Goal: Information Seeking & Learning: Find specific fact

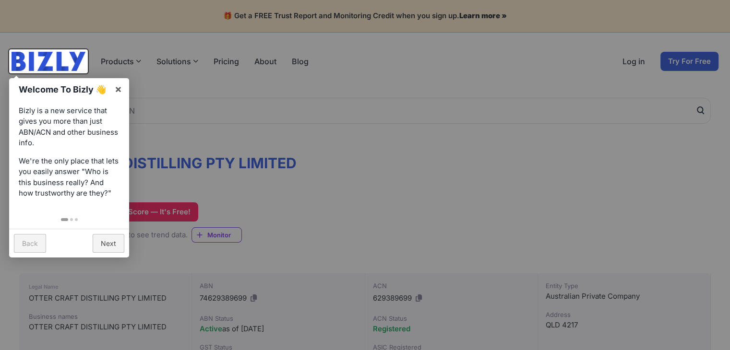
scroll to position [48, 0]
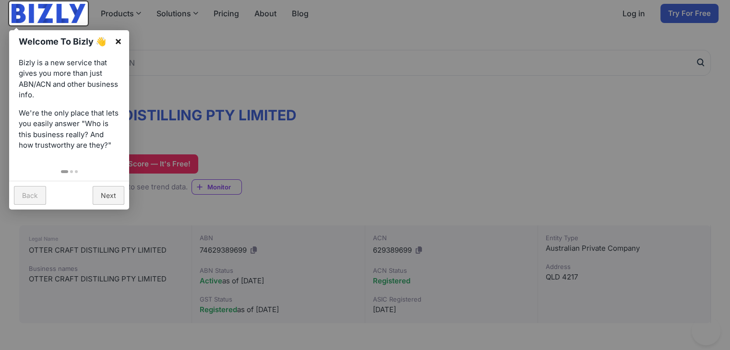
click at [118, 37] on link "×" at bounding box center [119, 41] width 22 height 22
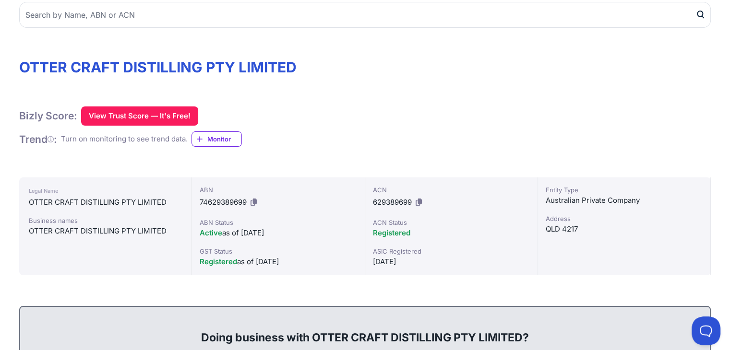
scroll to position [0, 0]
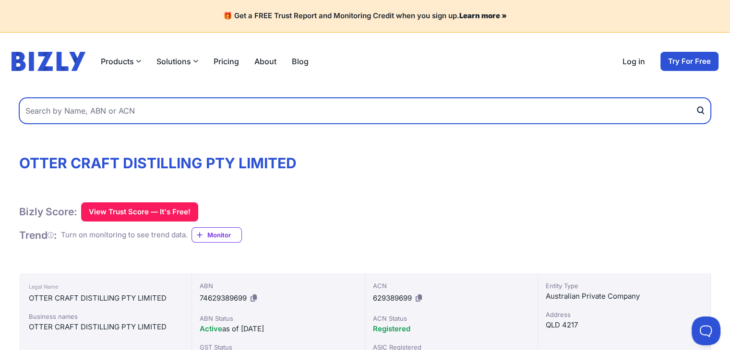
click at [178, 108] on input "text" at bounding box center [365, 111] width 692 height 26
click at [191, 105] on input "text" at bounding box center [365, 111] width 692 height 26
paste input "PRINTDROP EXPRESS PTY LTD"
type input "PRINTDROP EXPRESS PTY LTD"
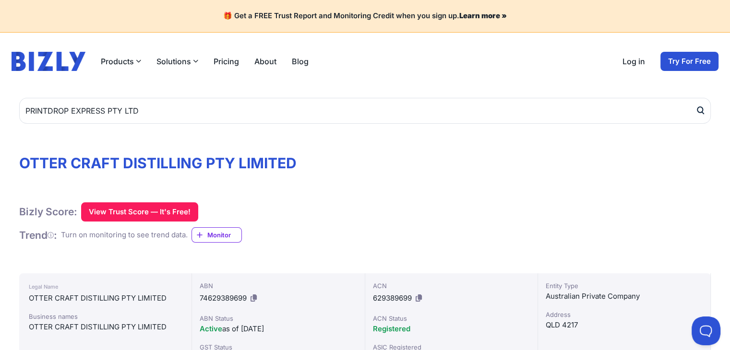
click at [703, 109] on icon "submit" at bounding box center [700, 110] width 5 height 6
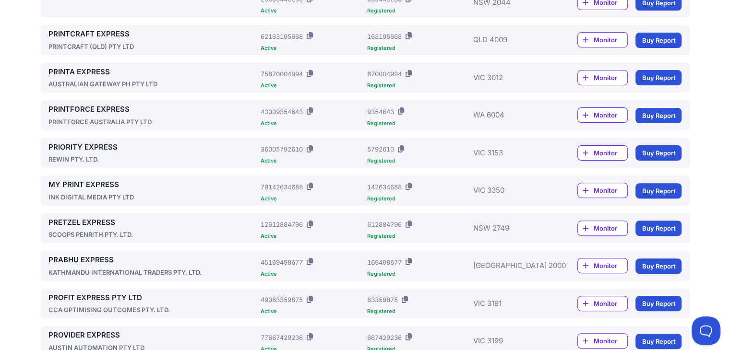
scroll to position [96, 0]
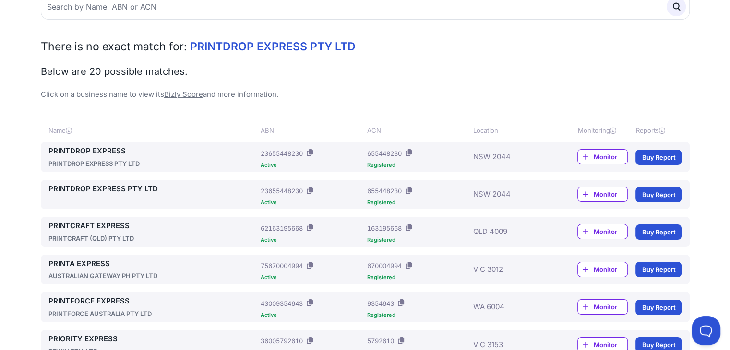
click at [605, 156] on span "Monitor" at bounding box center [610, 157] width 34 height 10
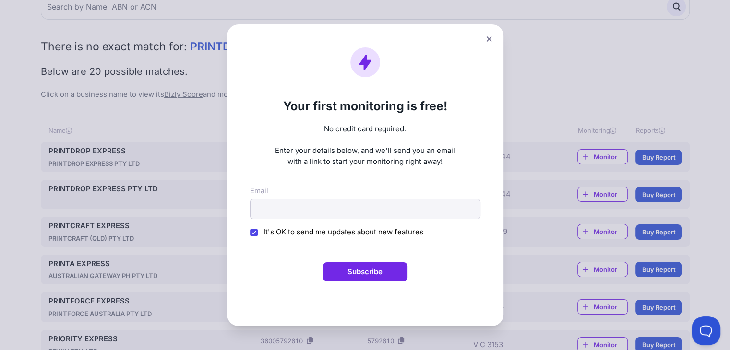
click at [492, 38] on icon at bounding box center [488, 38] width 5 height 5
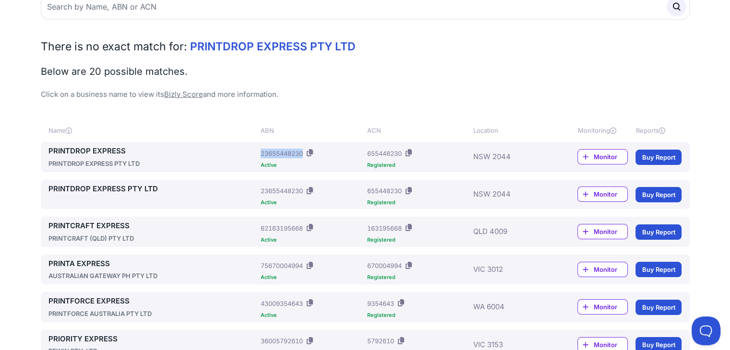
drag, startPoint x: 261, startPoint y: 153, endPoint x: 306, endPoint y: 152, distance: 45.1
click at [306, 152] on div "ABN: 23655448230" at bounding box center [312, 153] width 102 height 15
drag, startPoint x: 261, startPoint y: 191, endPoint x: 302, endPoint y: 189, distance: 40.8
click at [302, 189] on div "23655448230" at bounding box center [282, 191] width 42 height 10
click at [496, 69] on h2 "Below are 20 possible matches." at bounding box center [365, 71] width 649 height 13
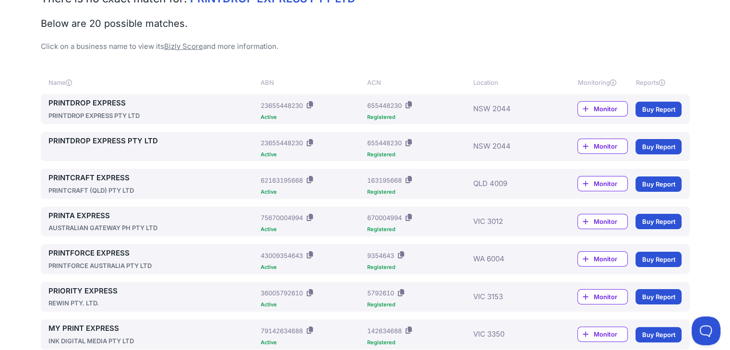
scroll to position [0, 0]
